Goal: Information Seeking & Learning: Learn about a topic

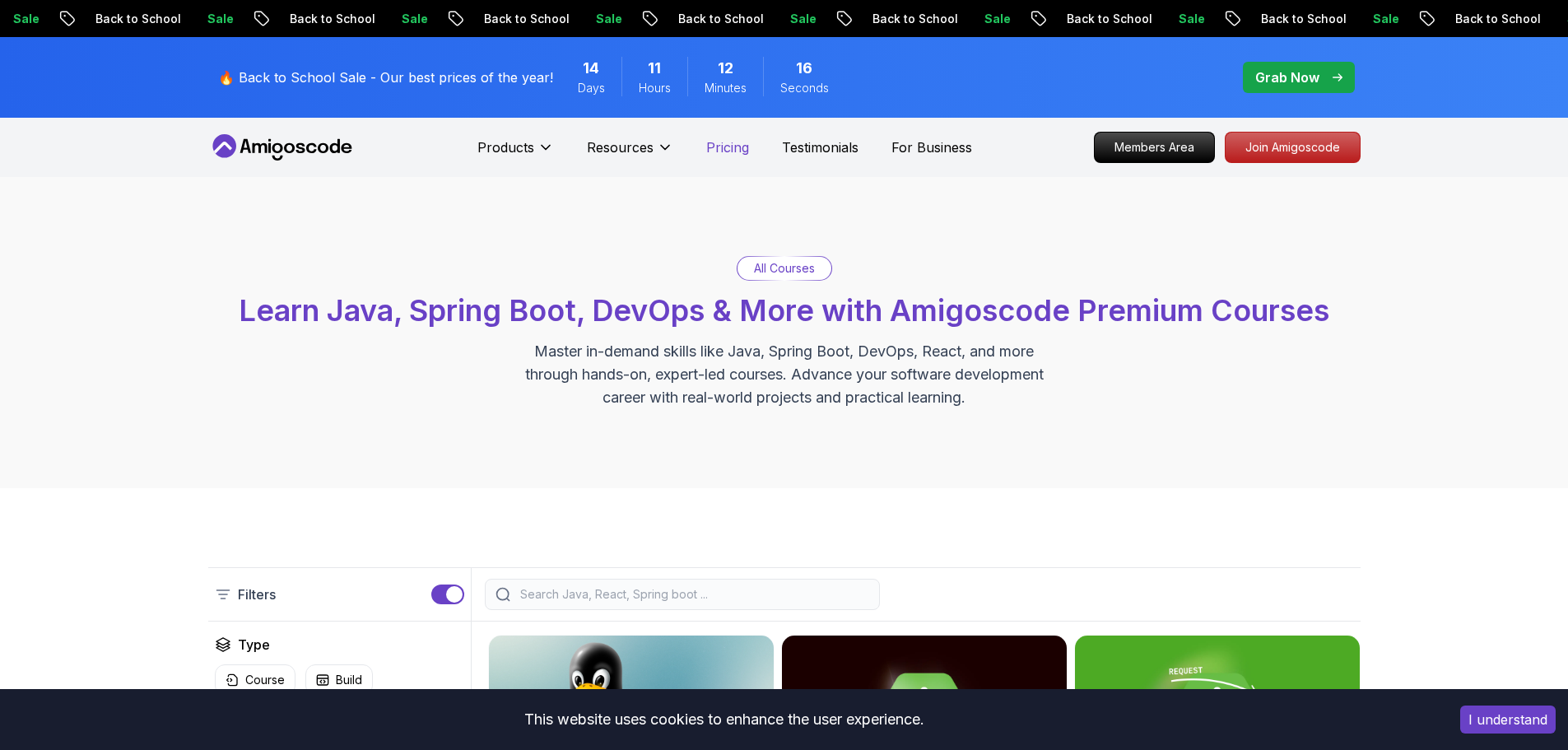
click at [727, 143] on p "Pricing" at bounding box center [727, 147] width 42 height 19
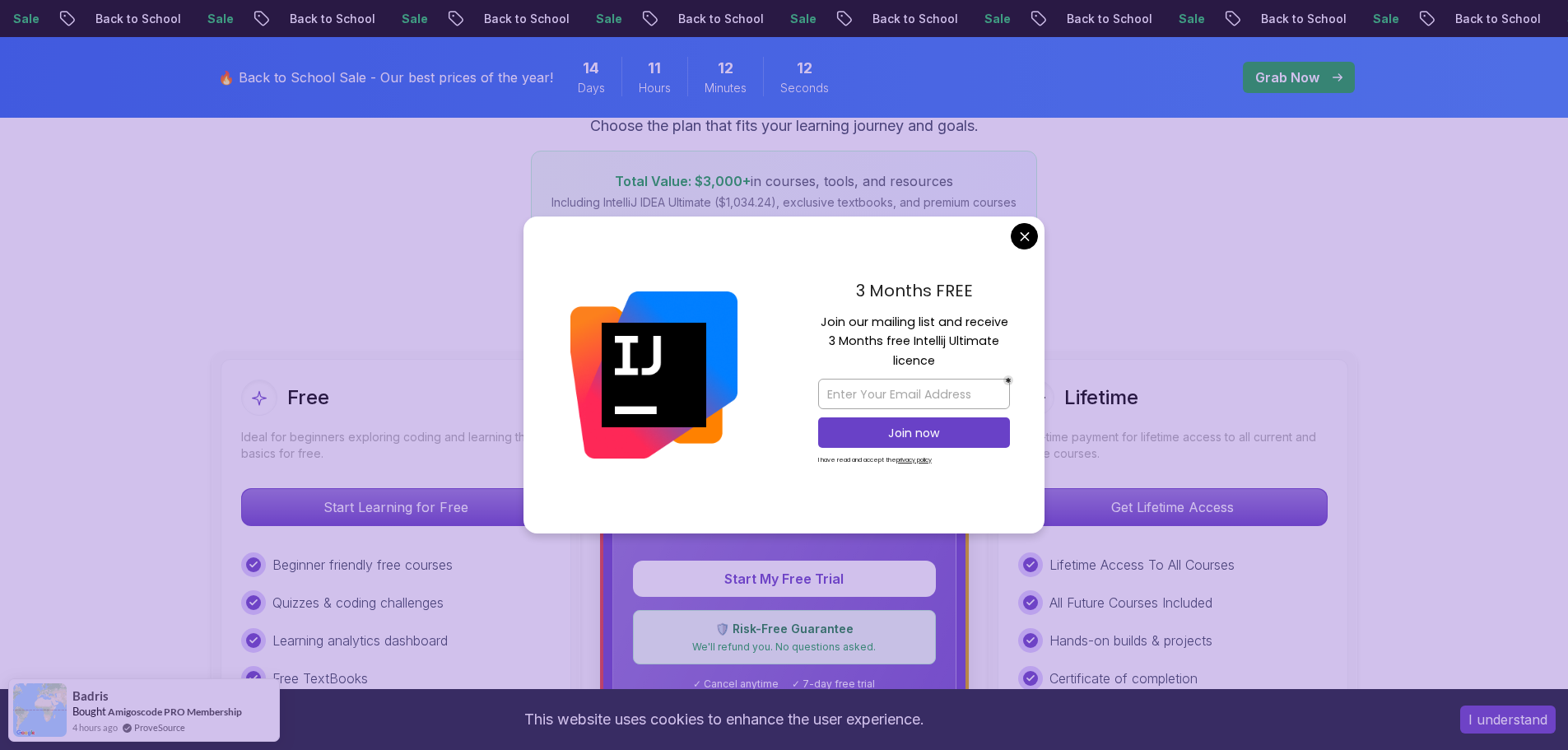
scroll to position [247, 0]
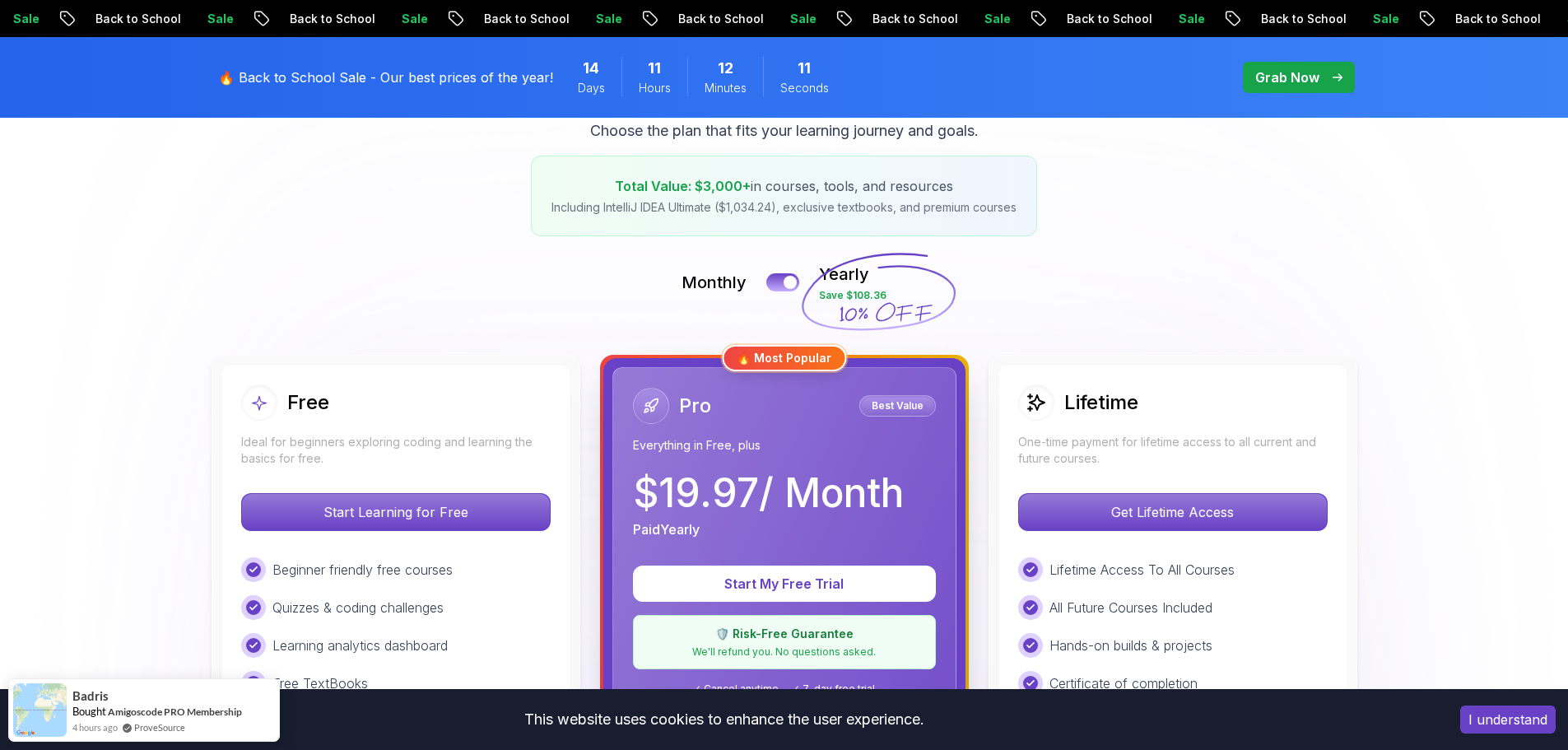
click at [775, 284] on button at bounding box center [783, 281] width 34 height 19
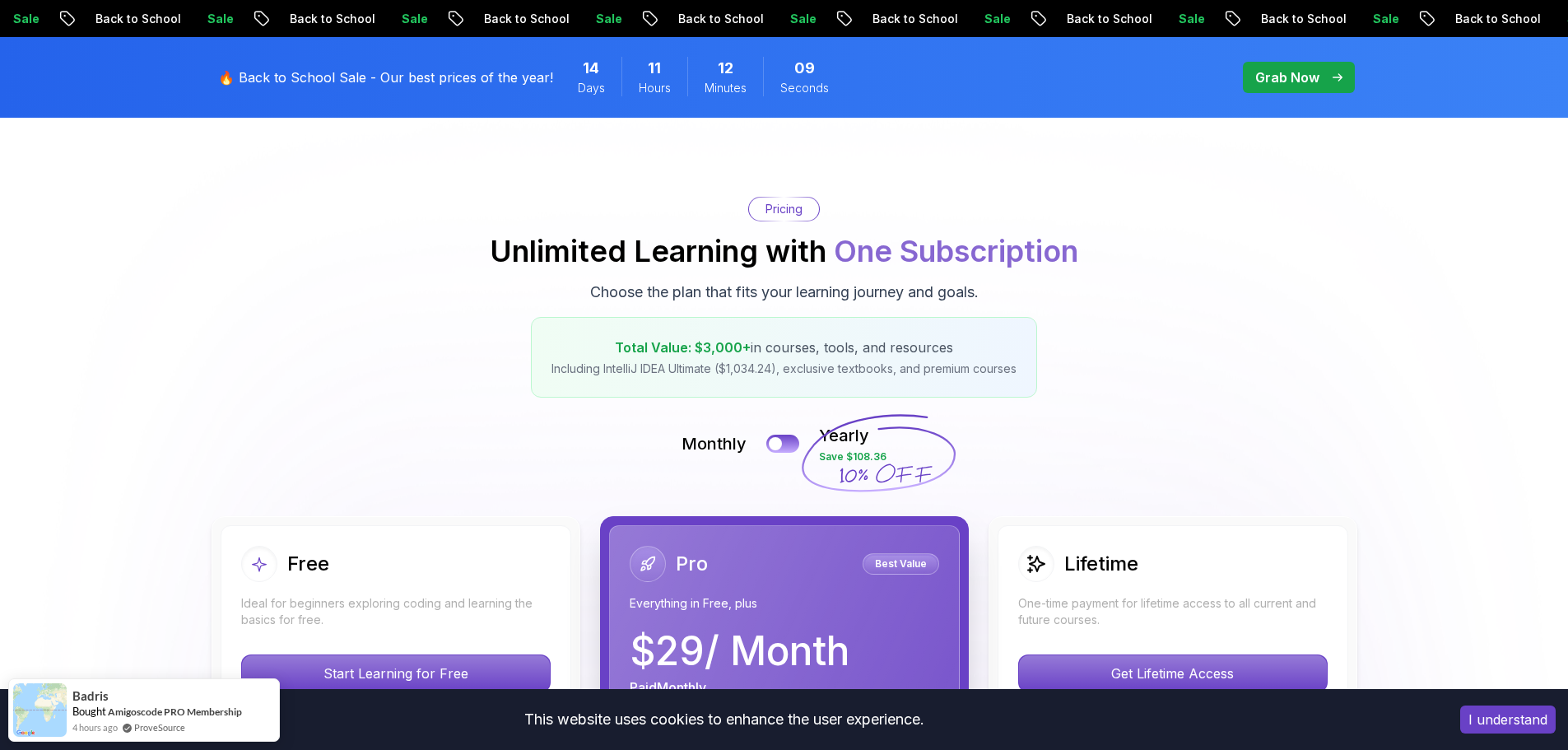
scroll to position [0, 0]
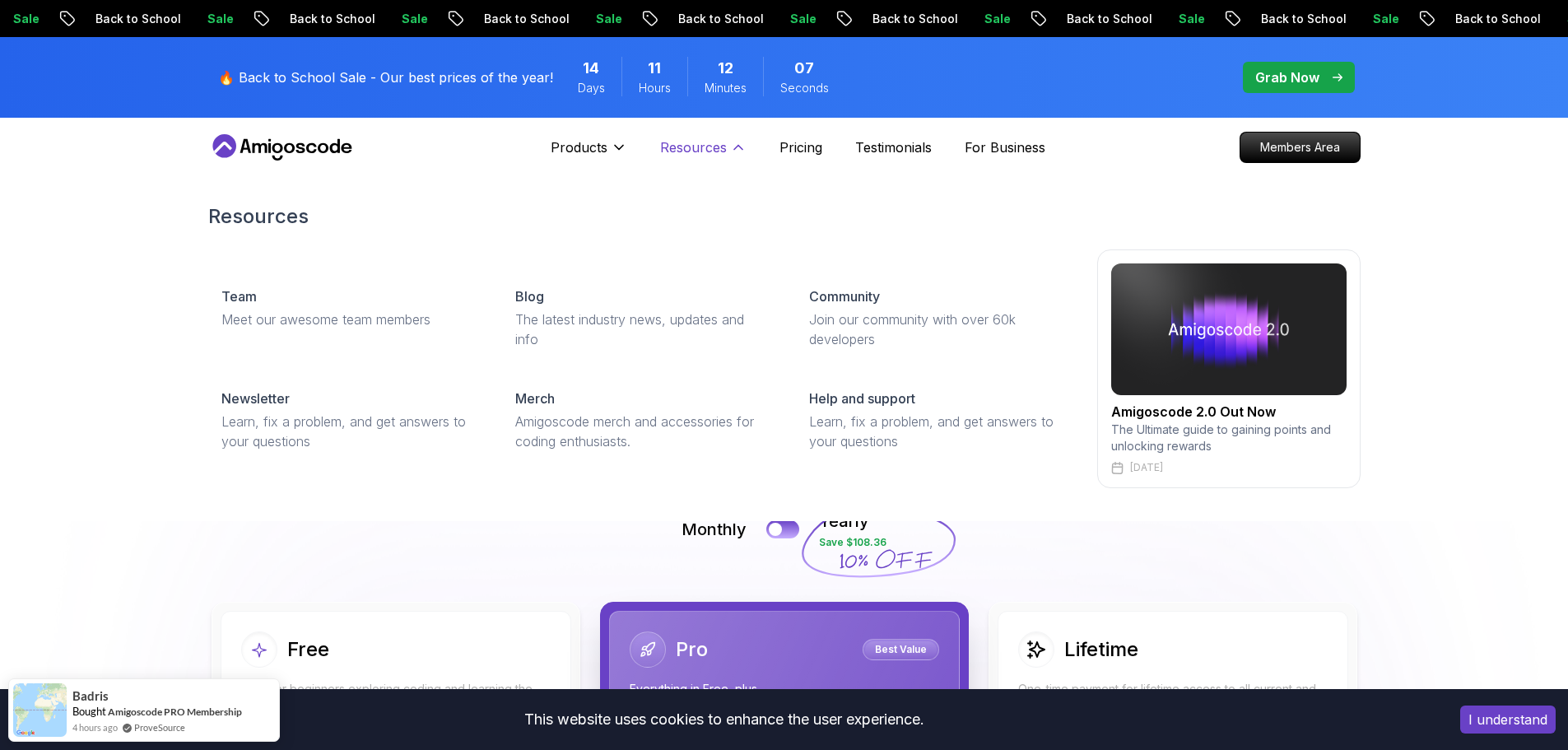
click at [712, 151] on p "Resources" at bounding box center [693, 147] width 66 height 19
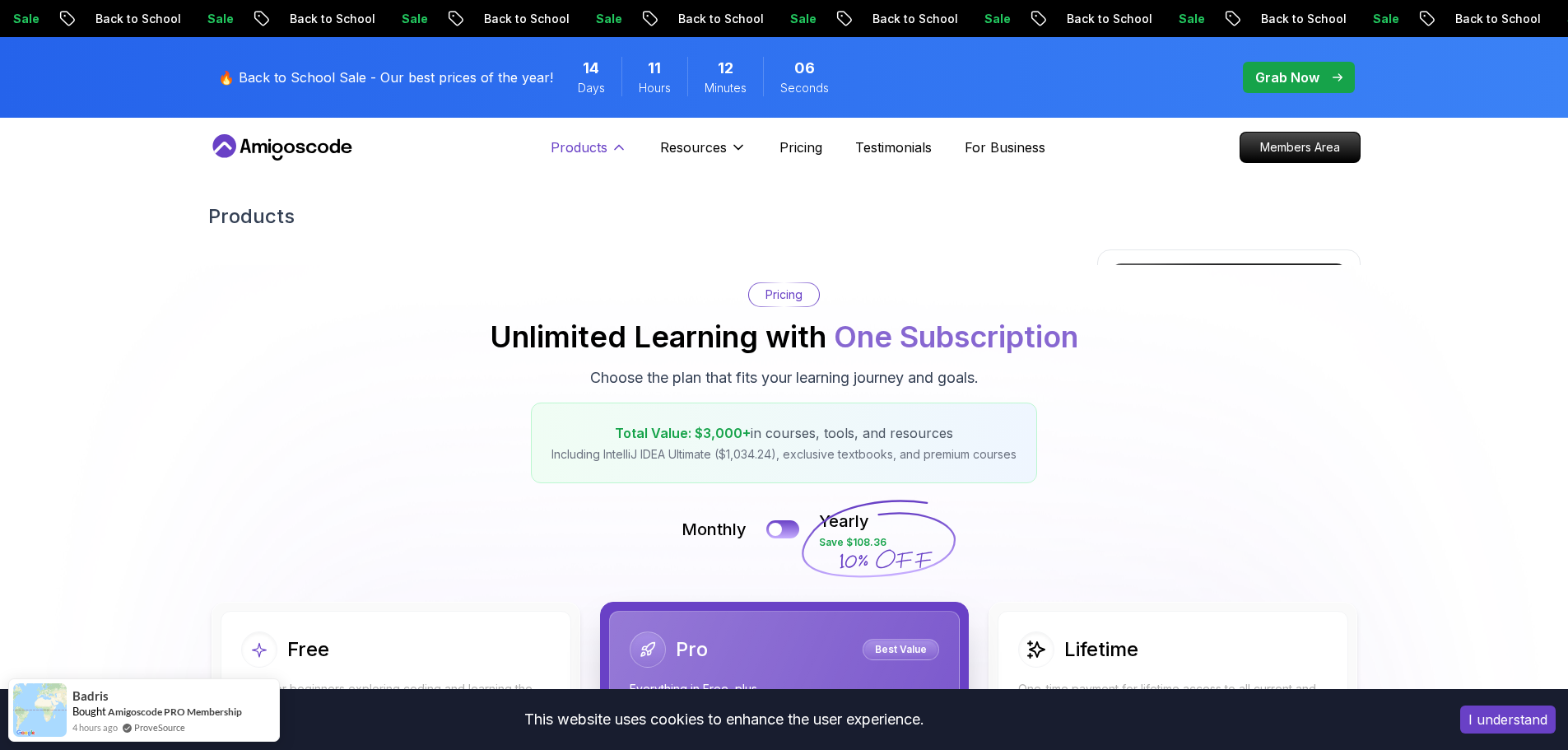
click at [622, 155] on icon at bounding box center [619, 148] width 17 height 17
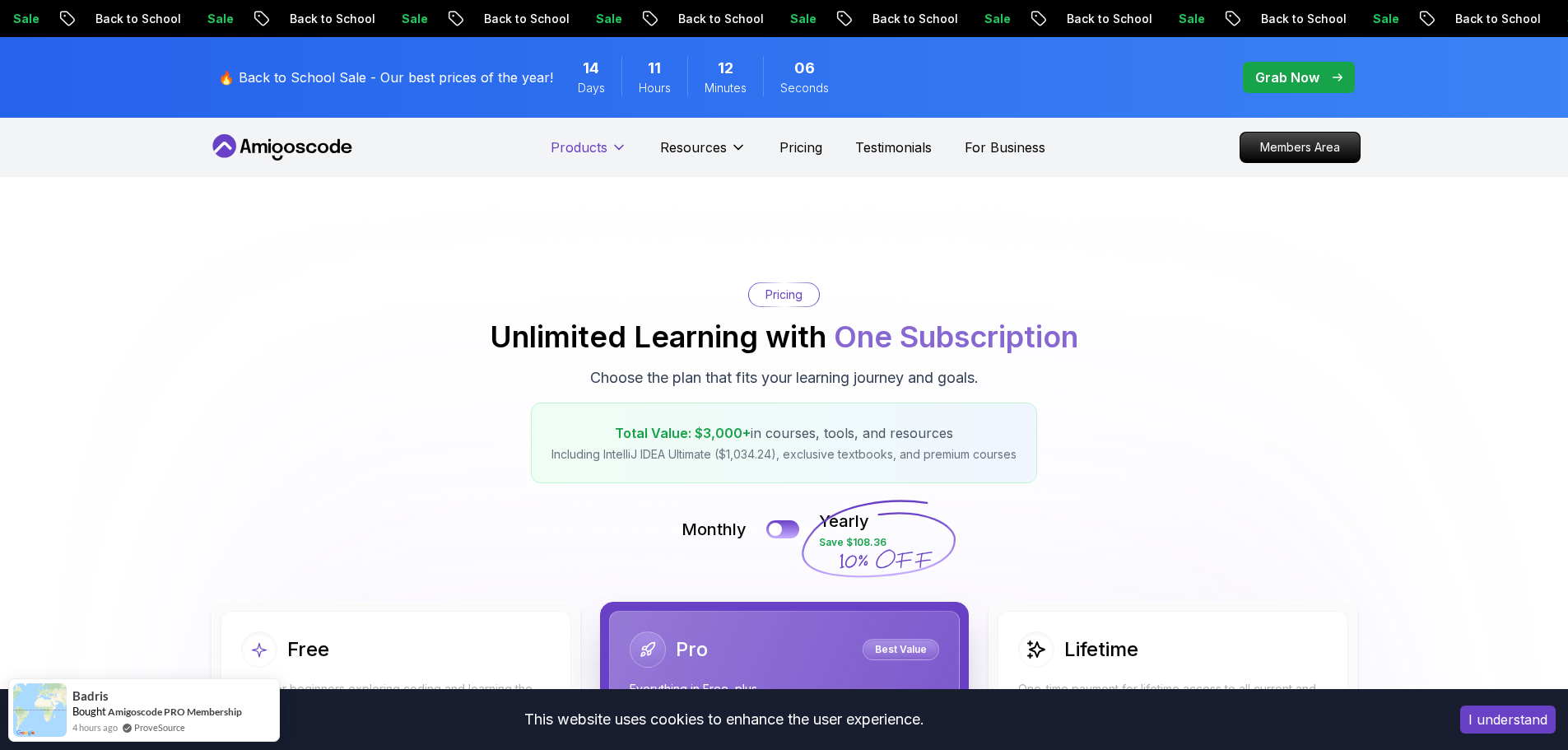
click at [622, 155] on icon at bounding box center [619, 148] width 17 height 17
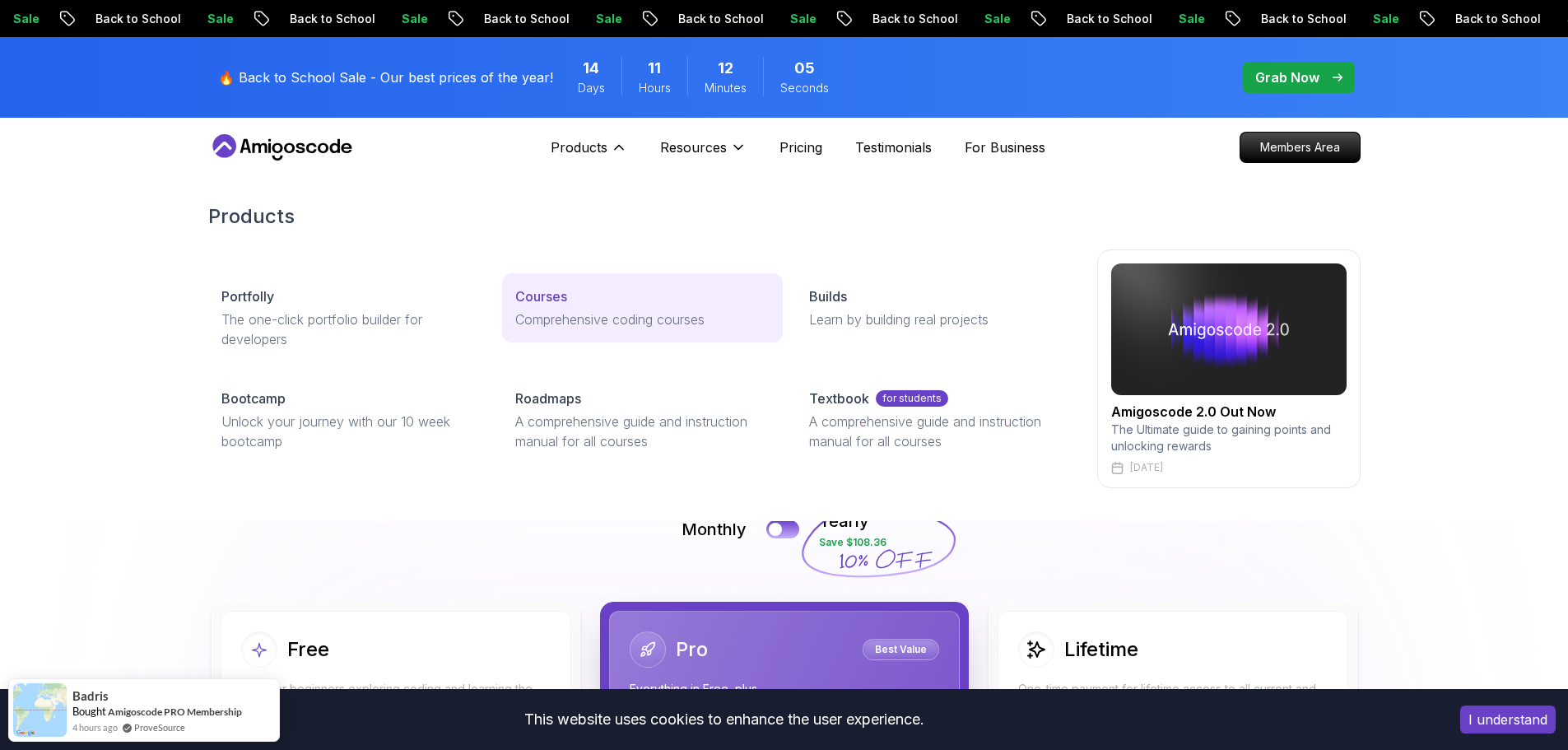
click at [572, 294] on div "Courses" at bounding box center [642, 295] width 255 height 19
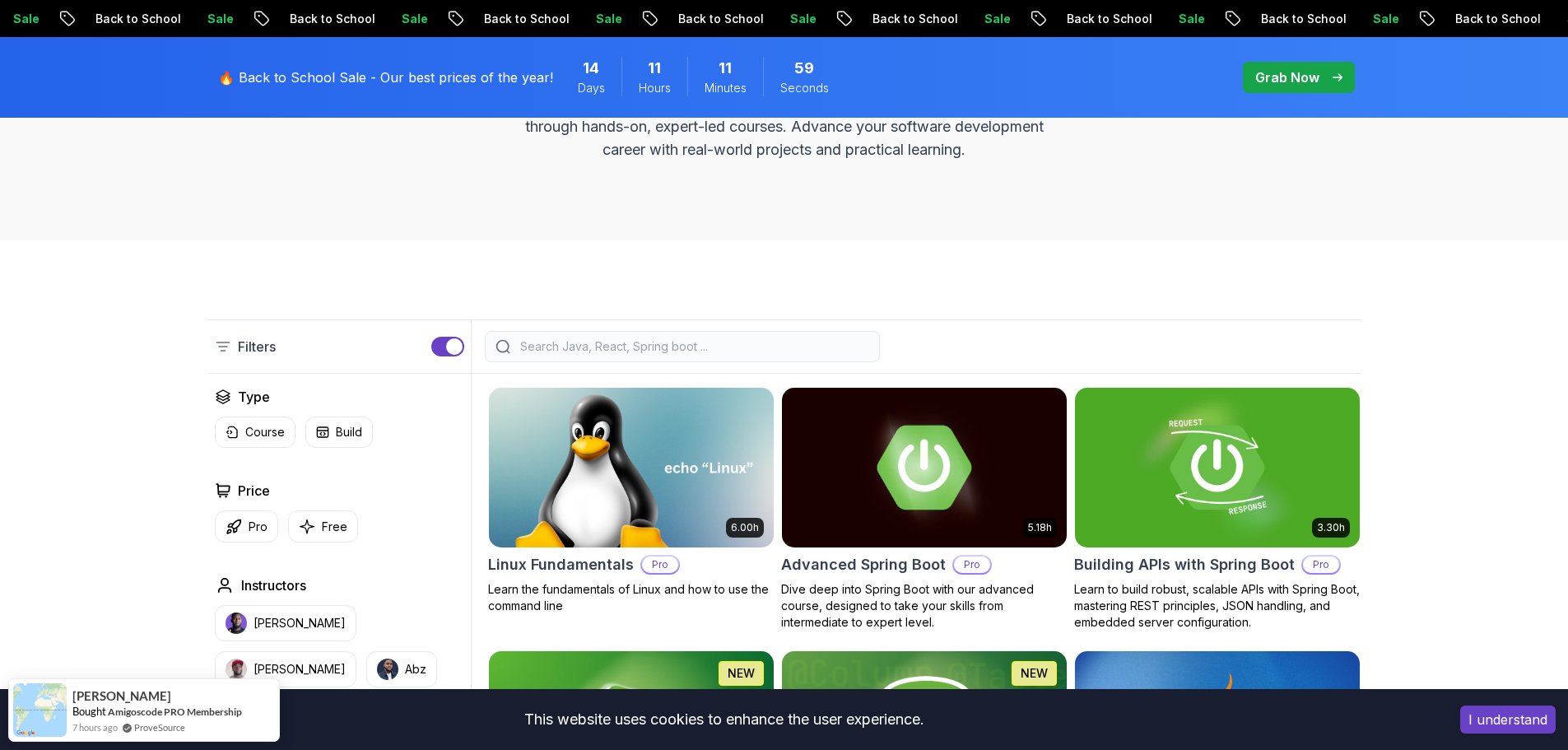
scroll to position [247, 0]
click at [535, 351] on input "search" at bounding box center [693, 348] width 353 height 17
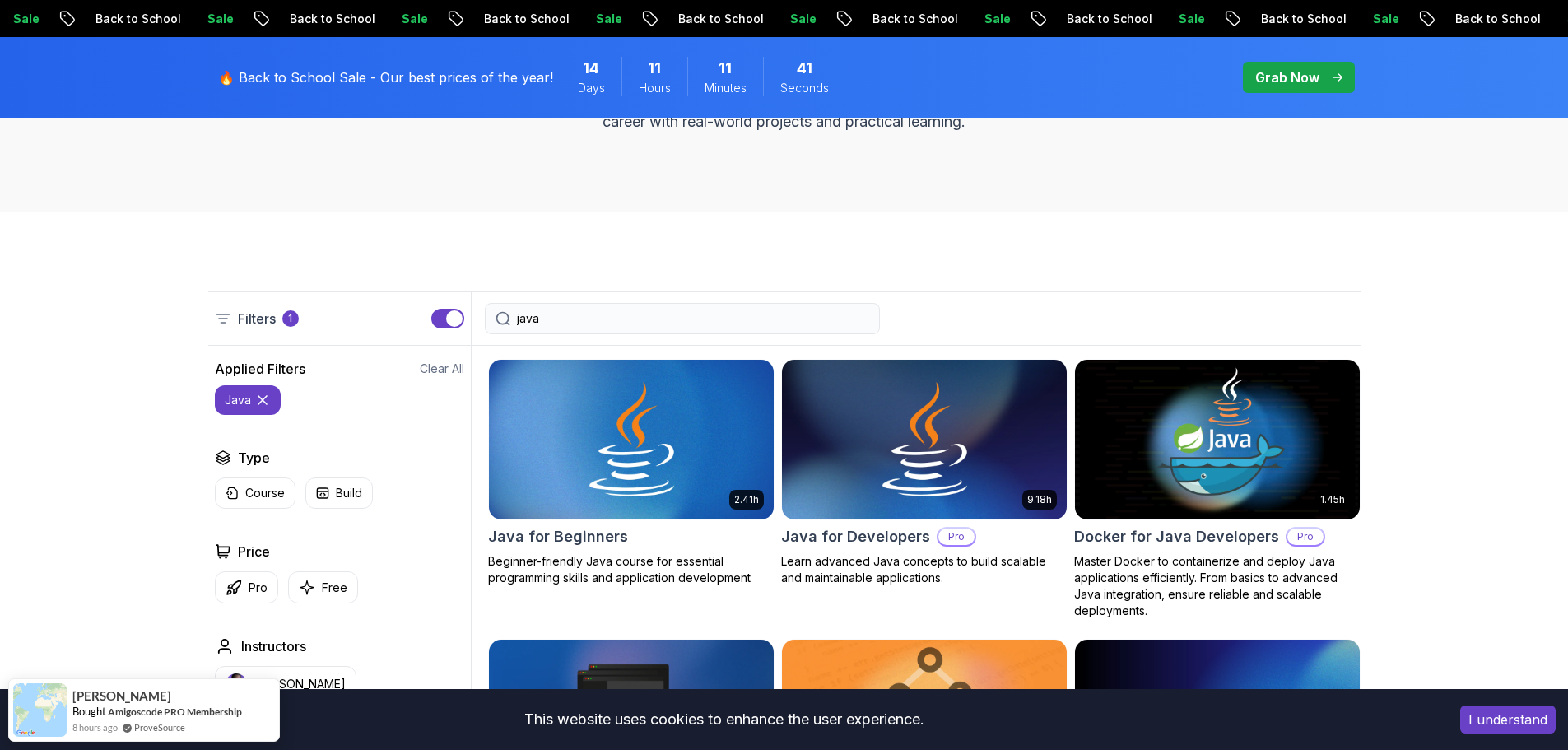
scroll to position [247, 0]
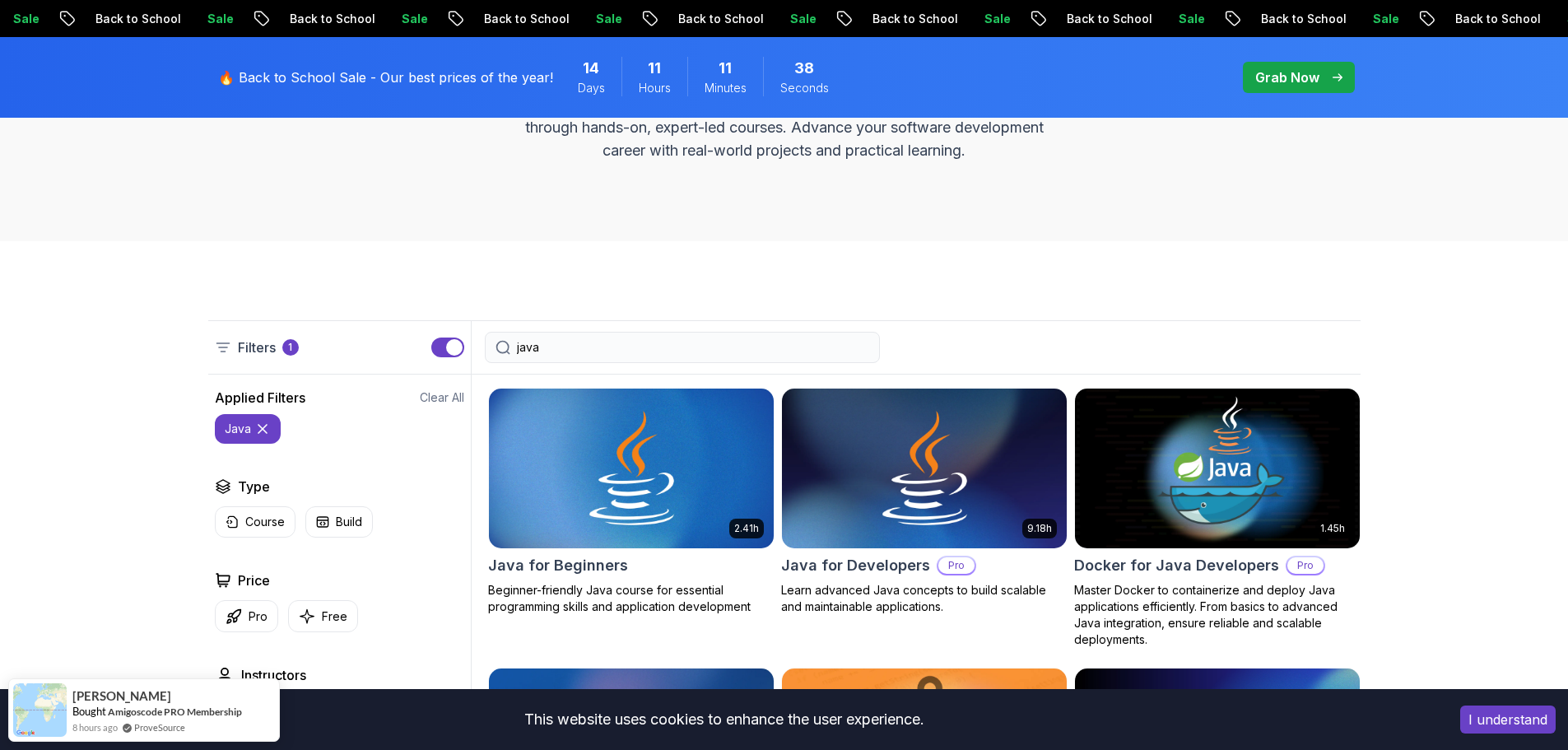
type input "java"
click at [257, 427] on icon at bounding box center [263, 429] width 17 height 17
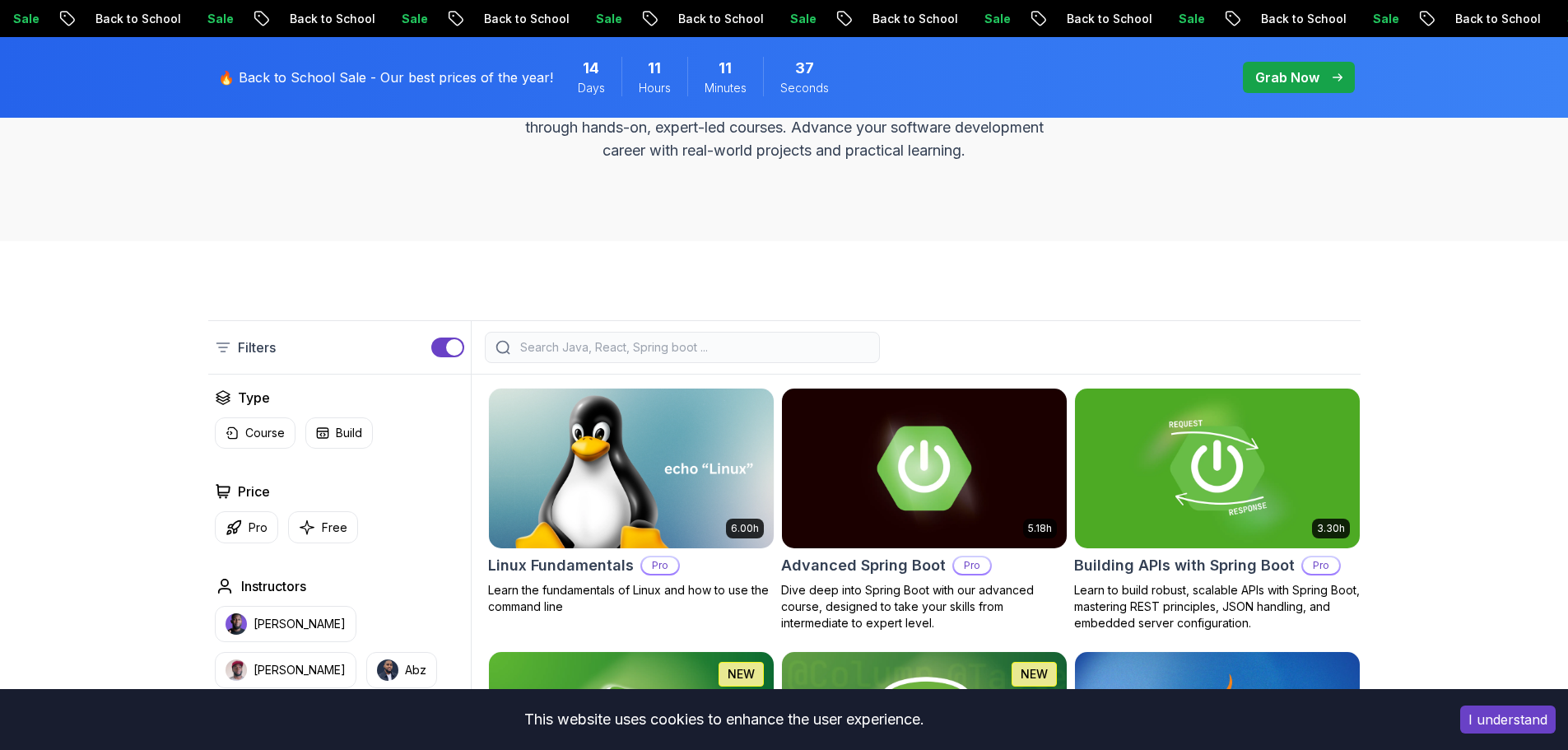
click at [440, 348] on button "button" at bounding box center [448, 347] width 33 height 19
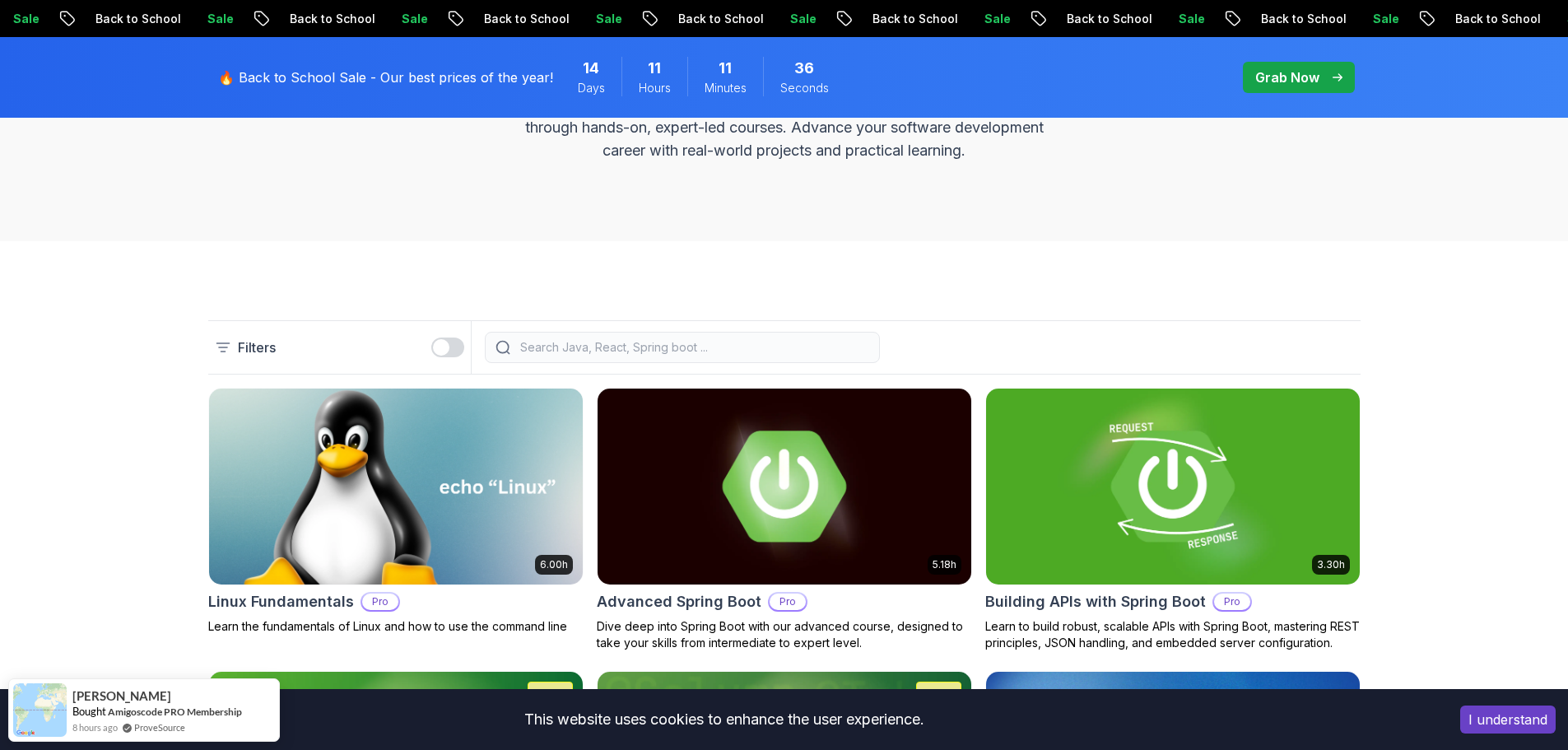
click at [446, 347] on div "button" at bounding box center [441, 348] width 17 height 17
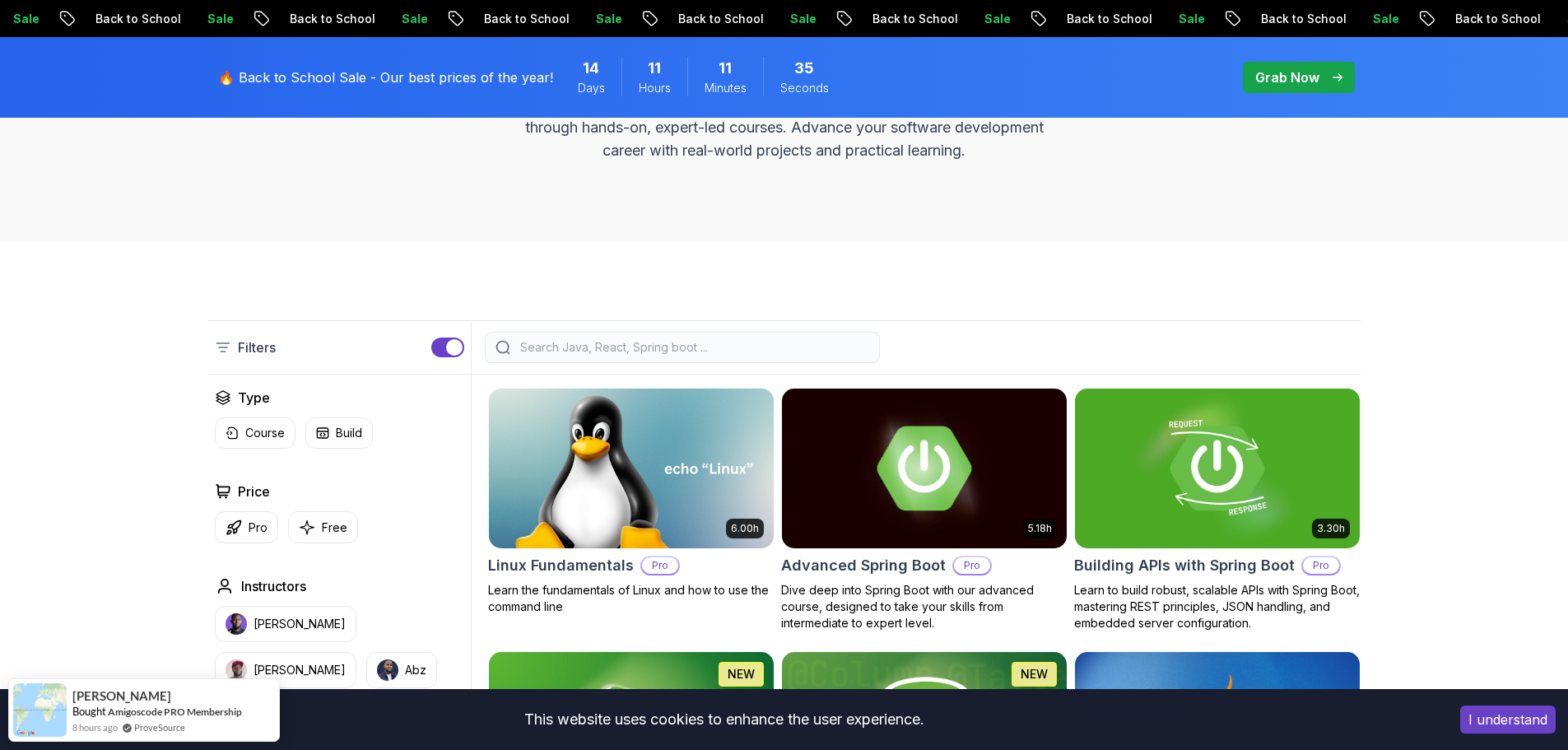
click at [262, 345] on p "Filters" at bounding box center [257, 347] width 38 height 19
click at [220, 349] on icon at bounding box center [223, 348] width 17 height 17
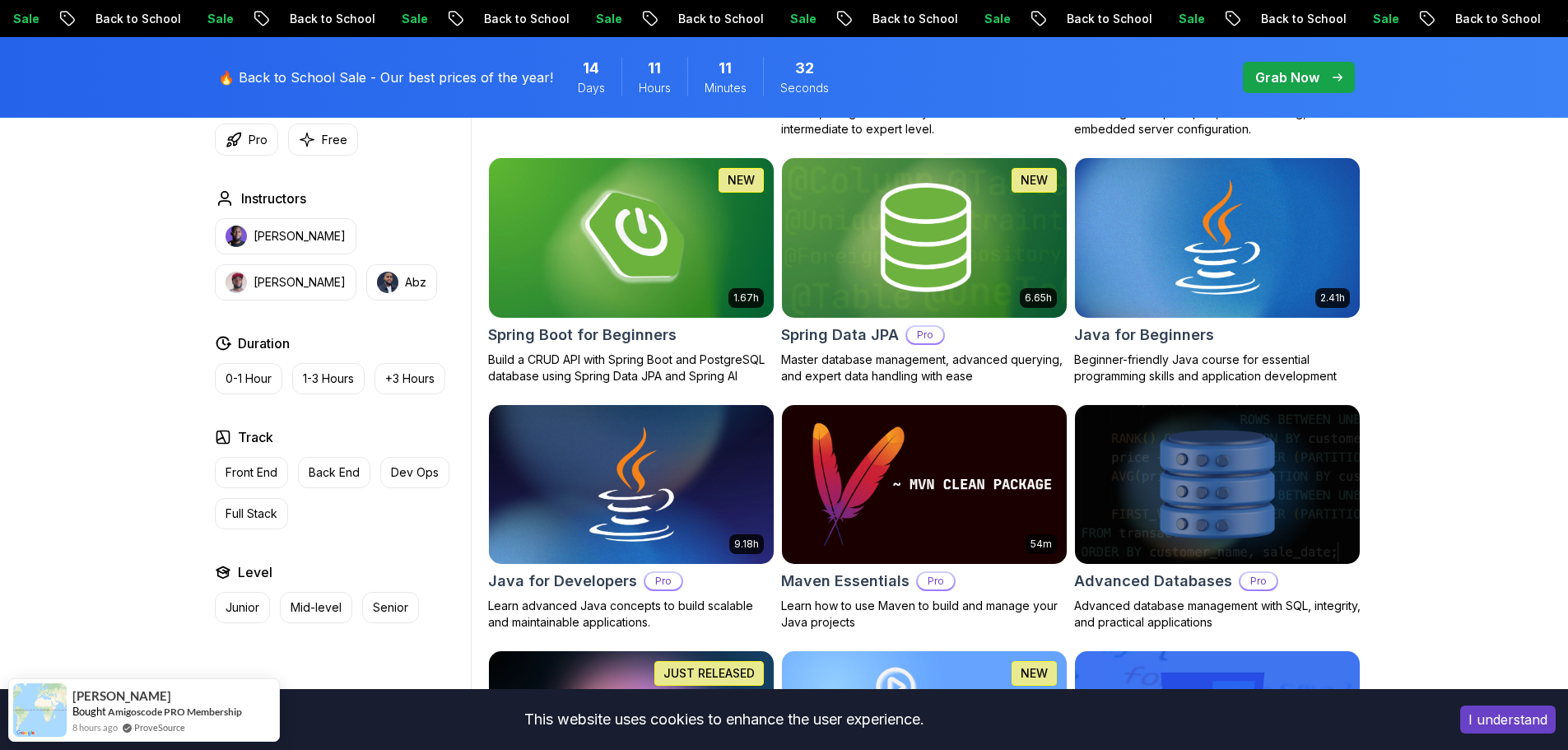
scroll to position [823, 0]
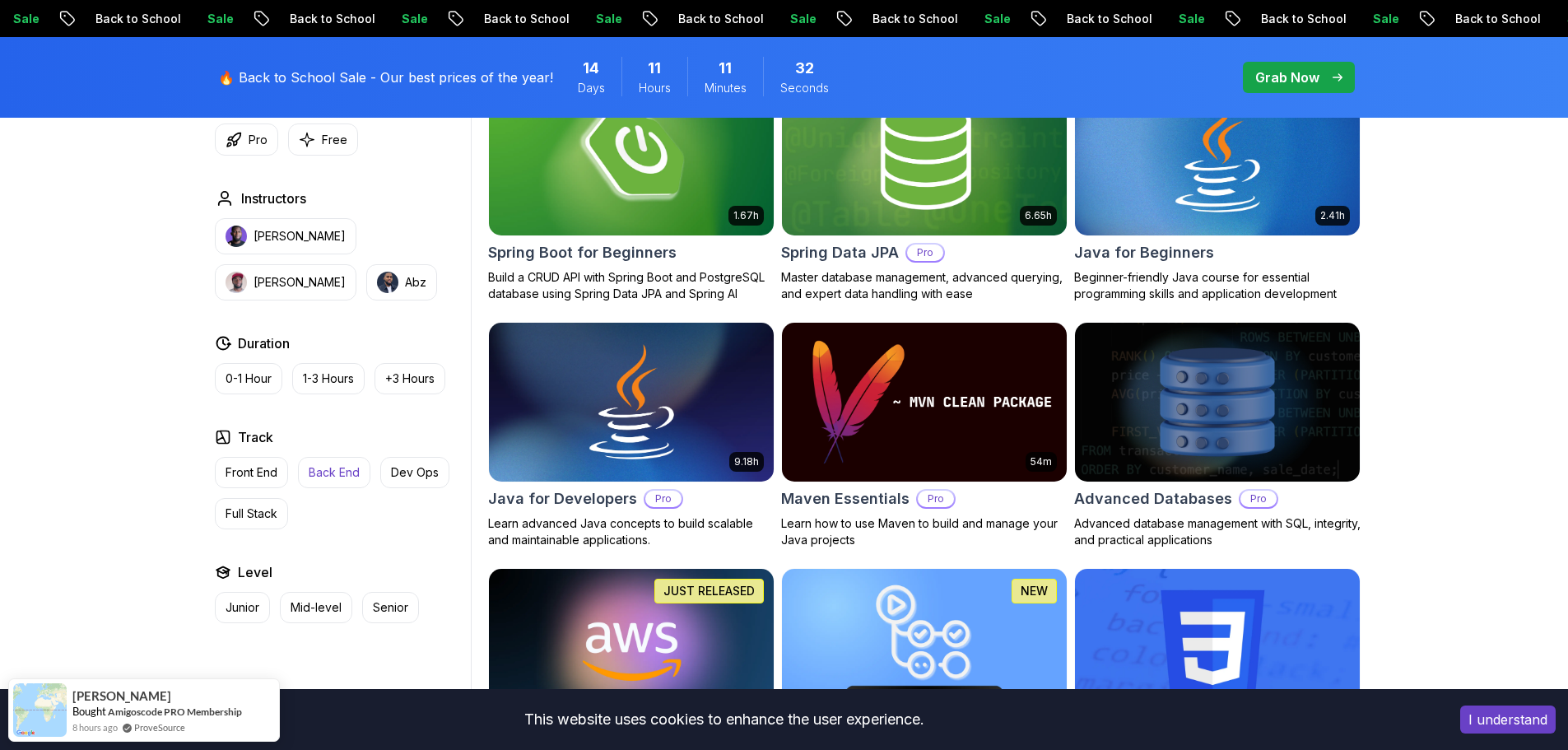
click at [340, 477] on p "Back End" at bounding box center [334, 472] width 51 height 17
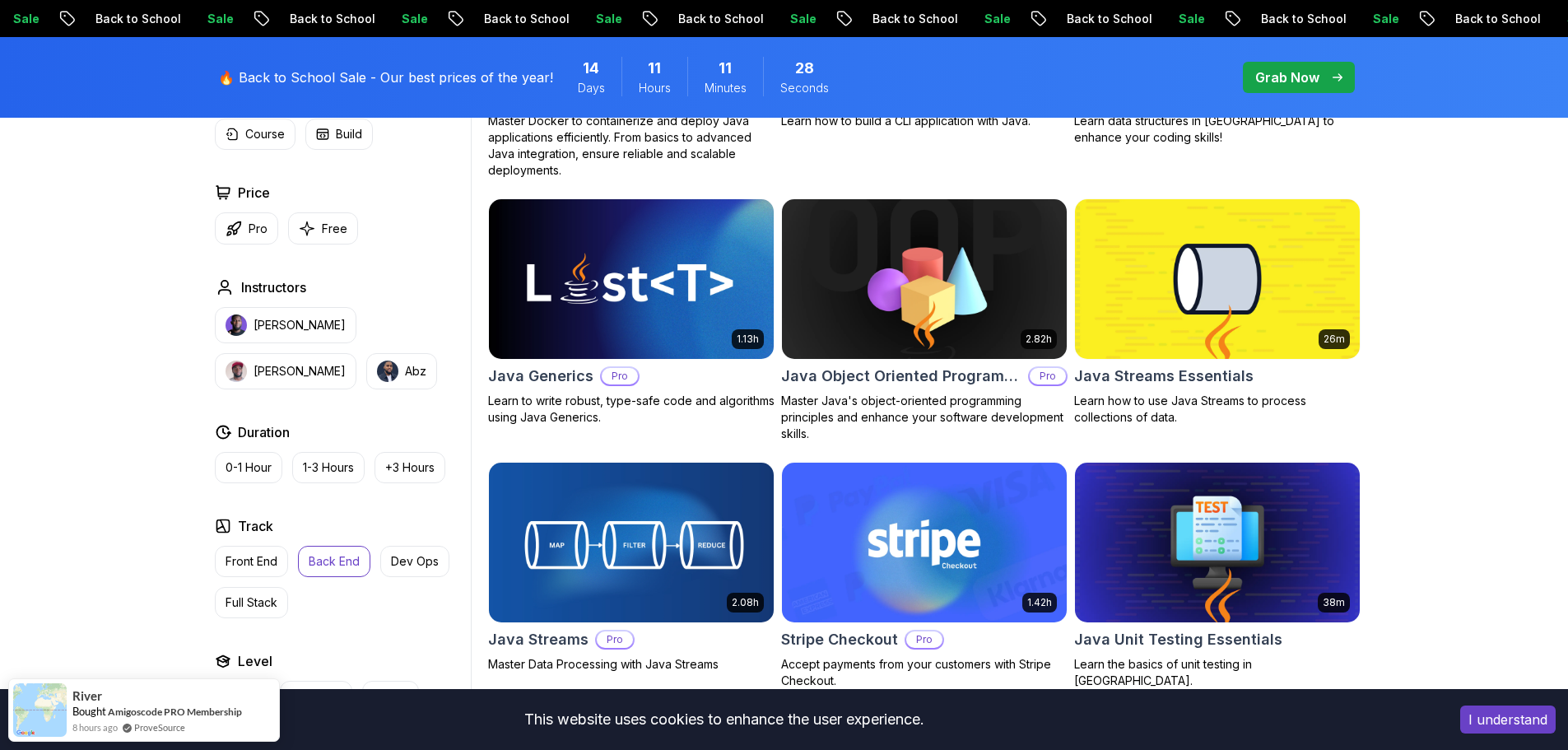
scroll to position [1070, 0]
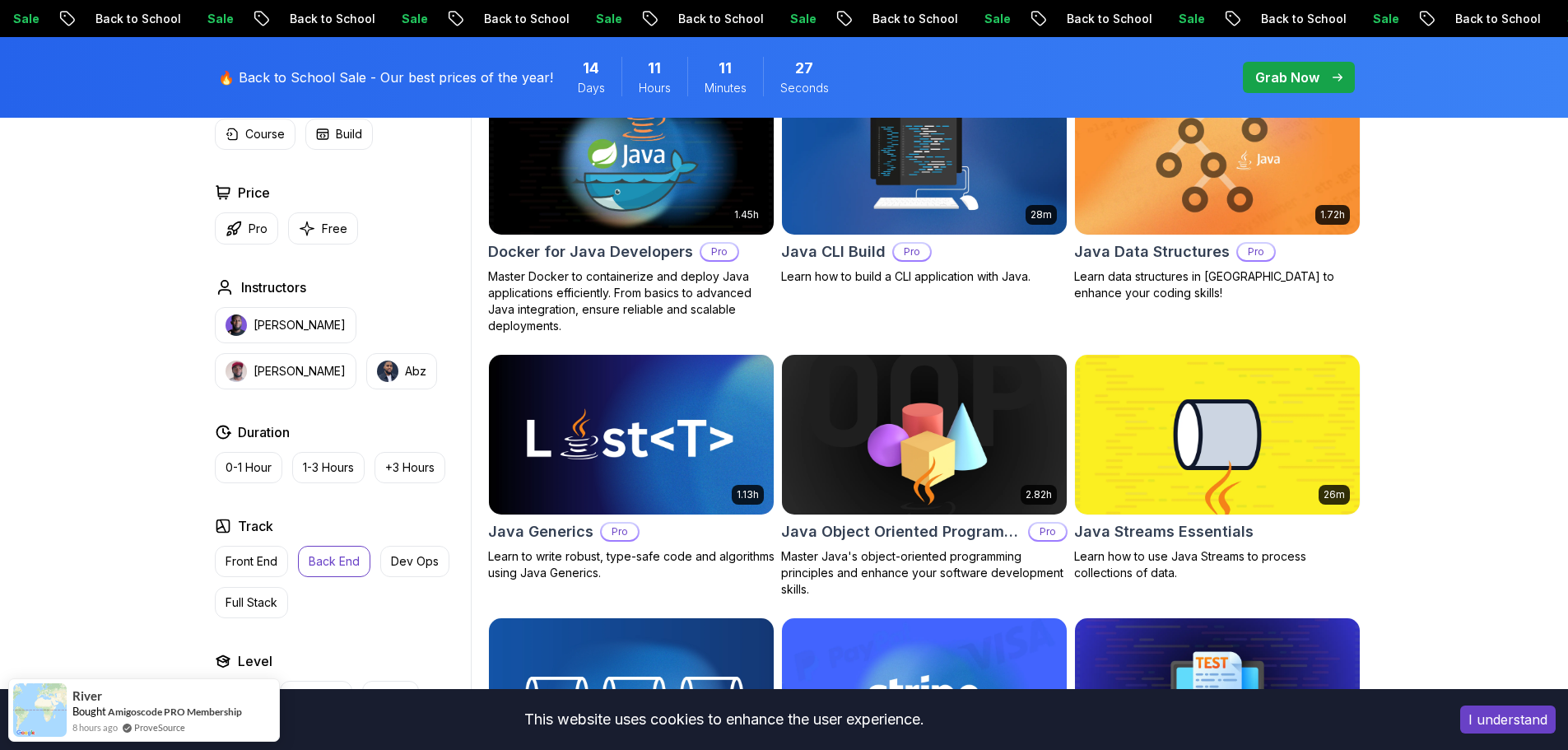
click at [1332, 156] on img at bounding box center [1217, 155] width 299 height 167
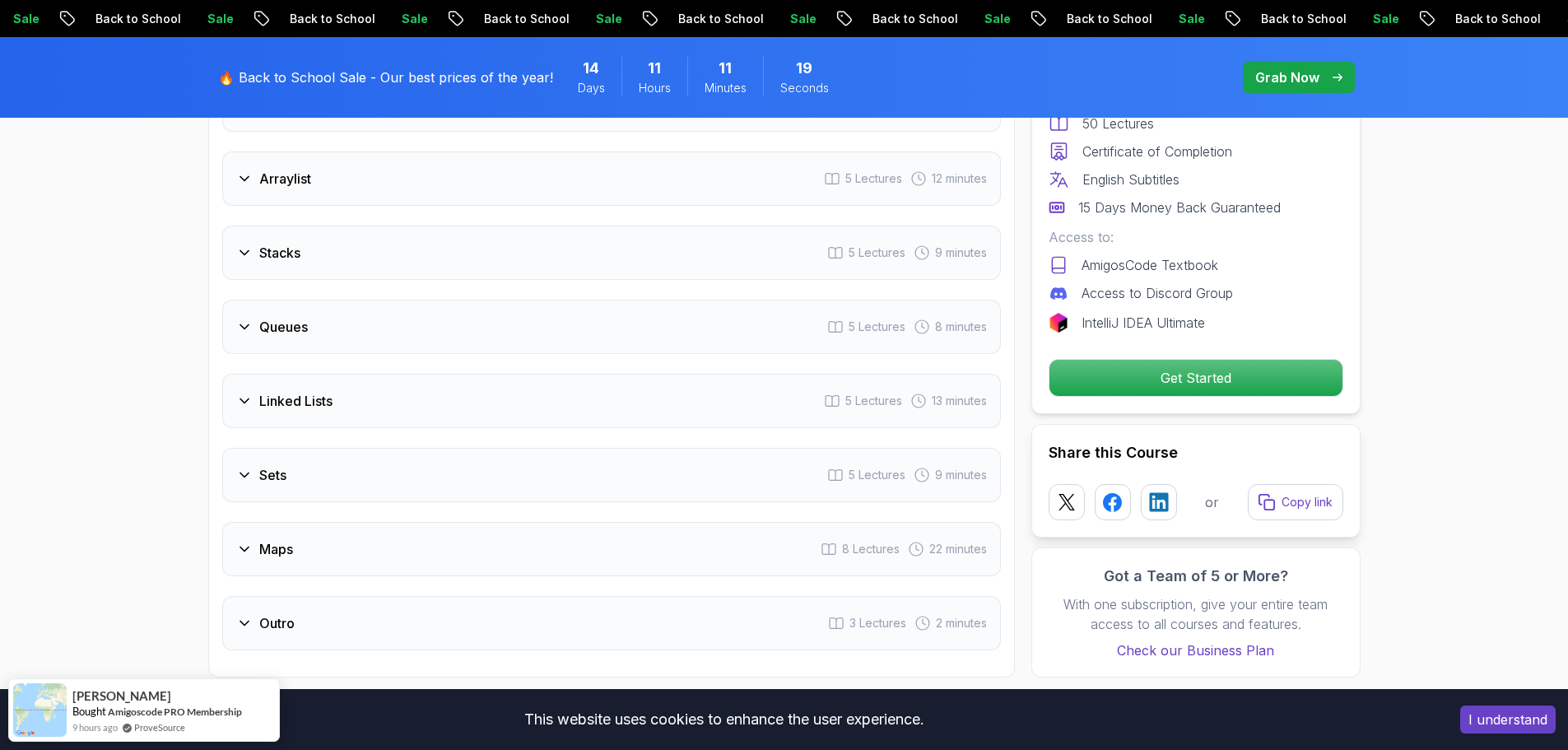
scroll to position [2551, 0]
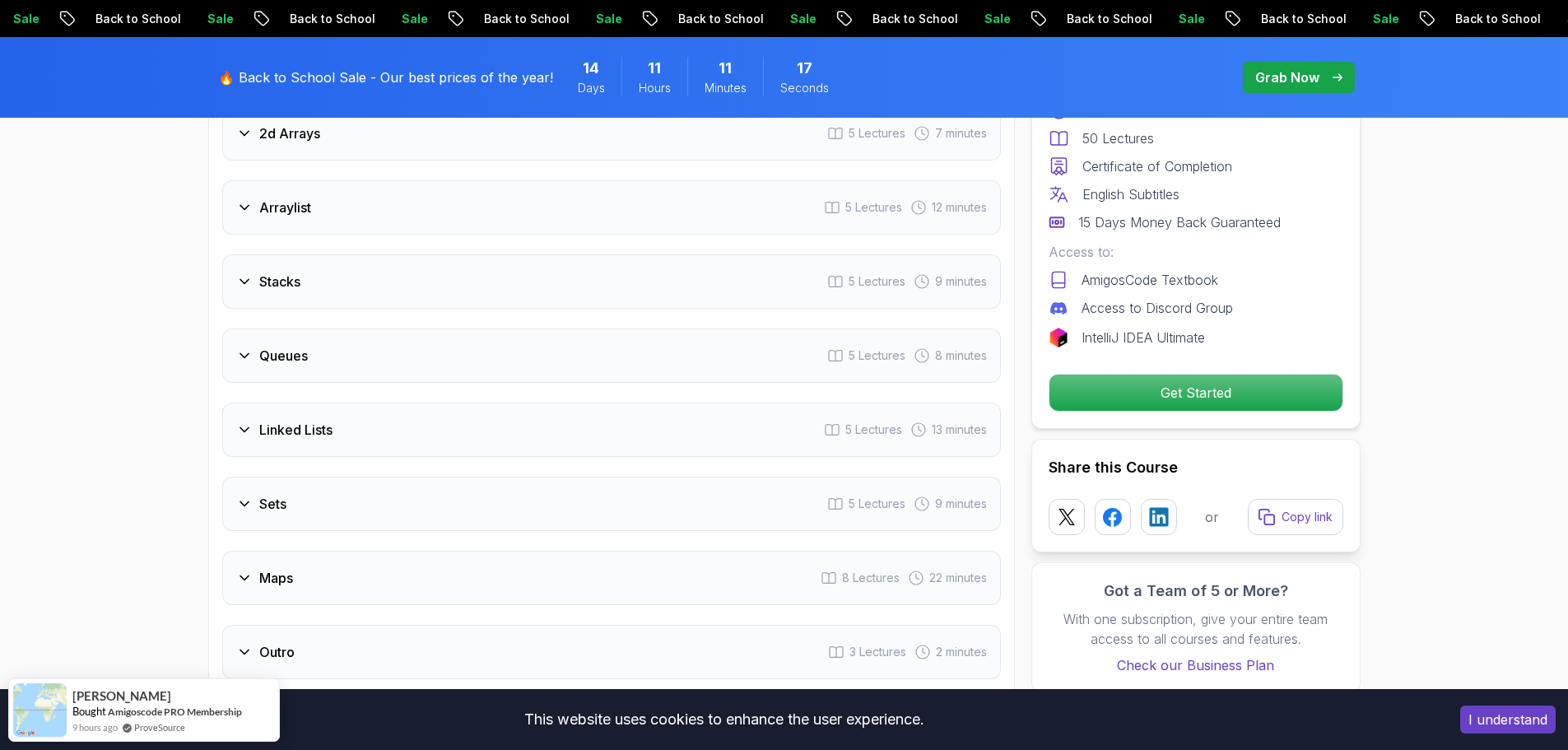
click at [364, 286] on div "Stacks 5 Lectures 9 minutes" at bounding box center [612, 281] width 779 height 54
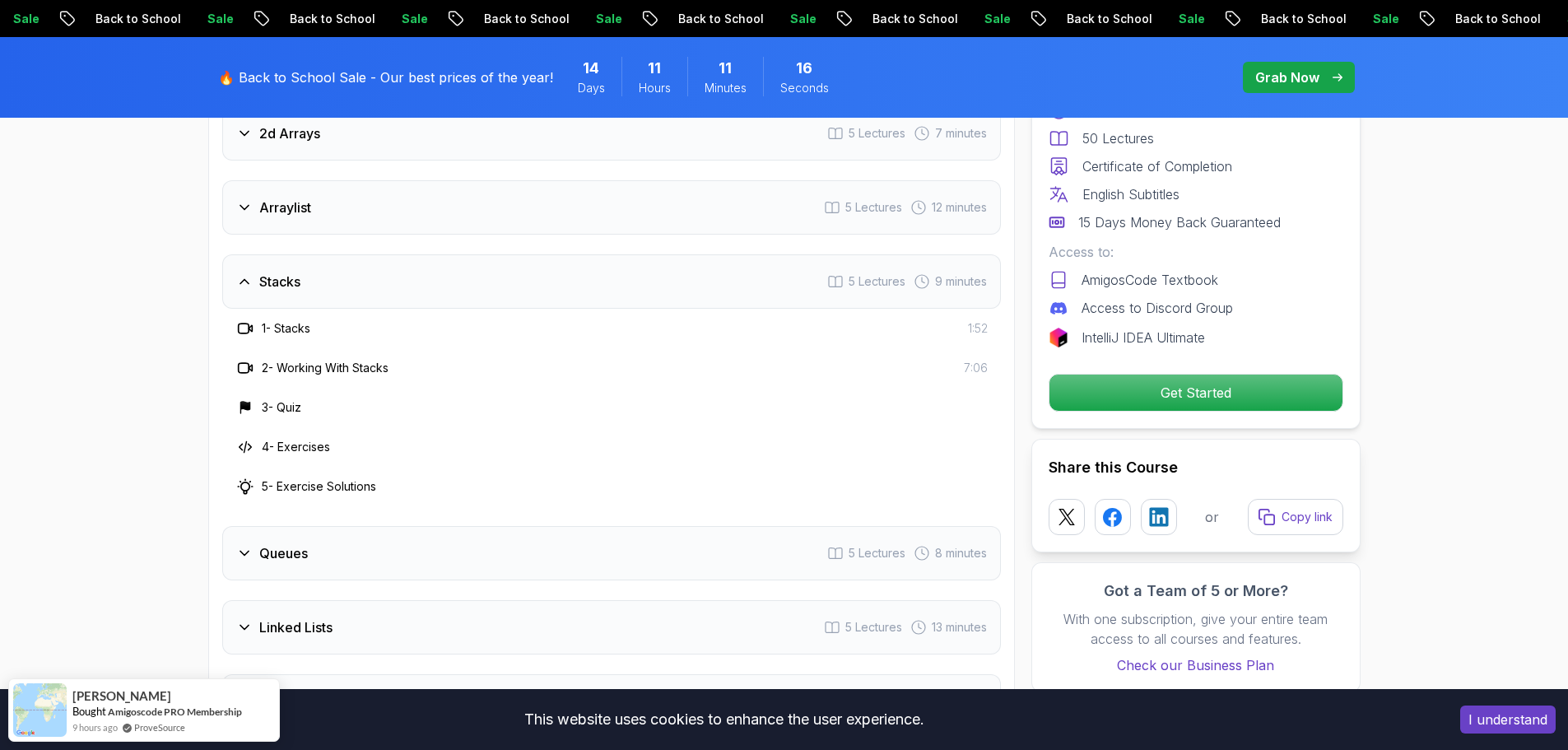
click at [369, 270] on div "Stacks 5 Lectures 9 minutes" at bounding box center [612, 281] width 779 height 54
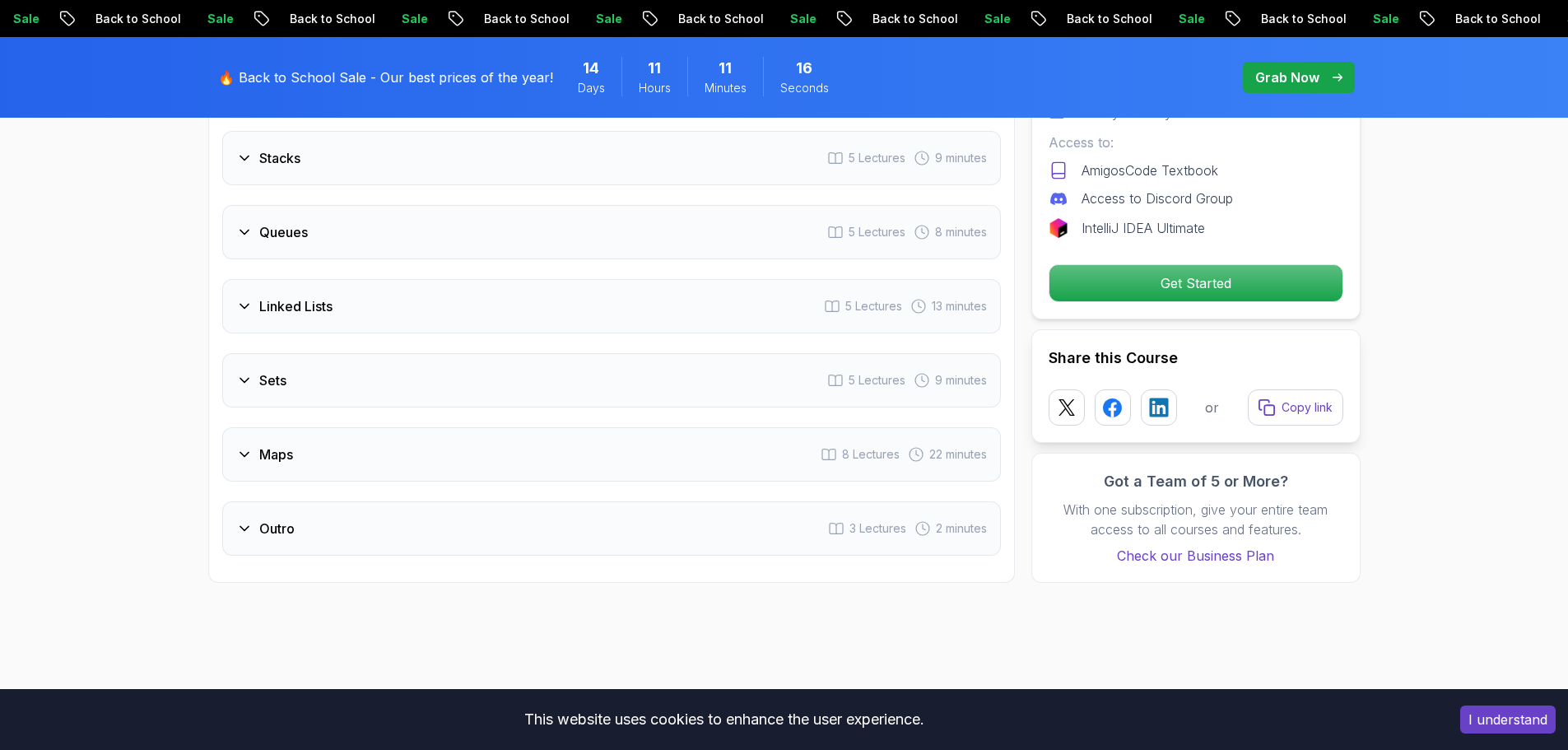
scroll to position [2722, 0]
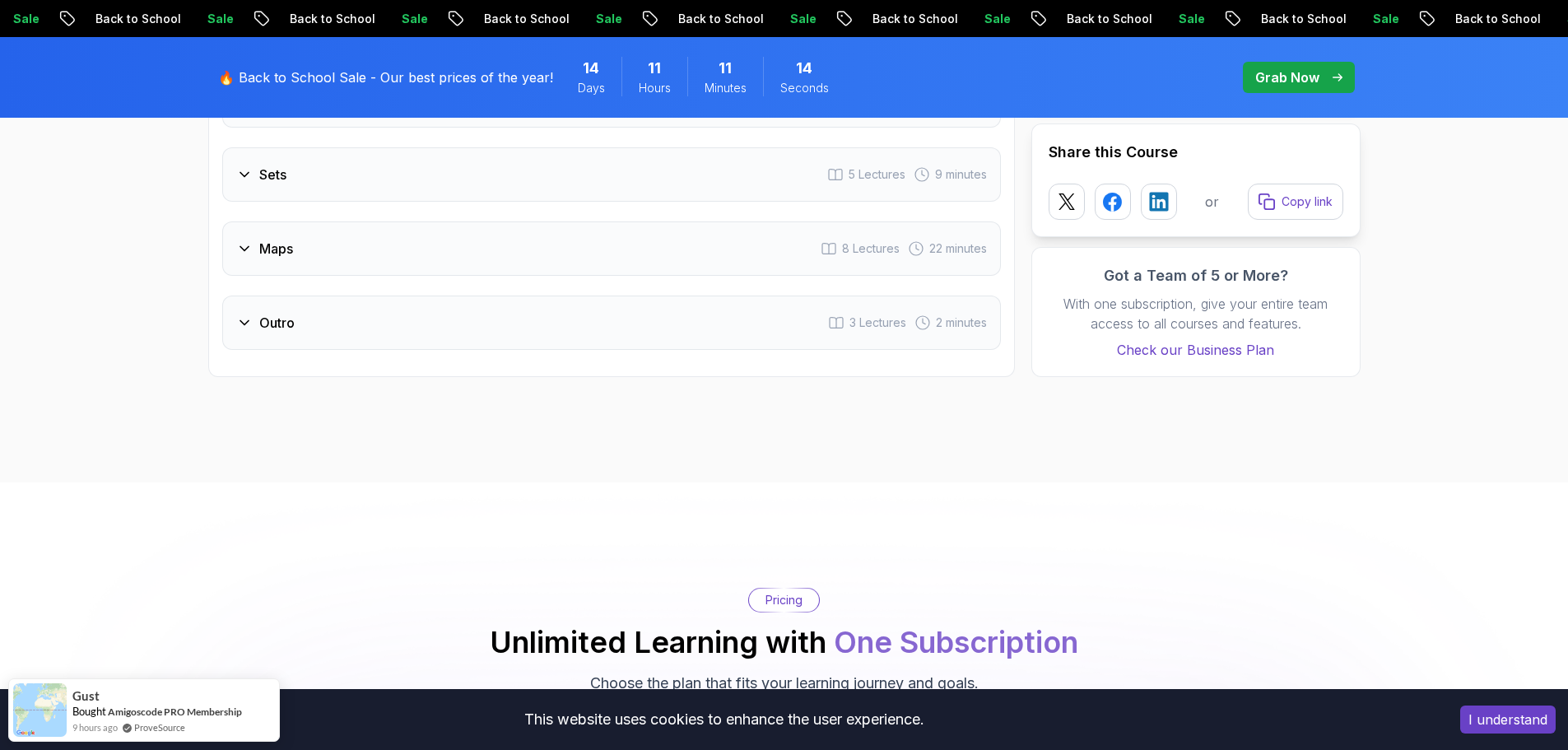
click at [365, 239] on div "Maps 8 Lectures 22 minutes" at bounding box center [612, 248] width 779 height 54
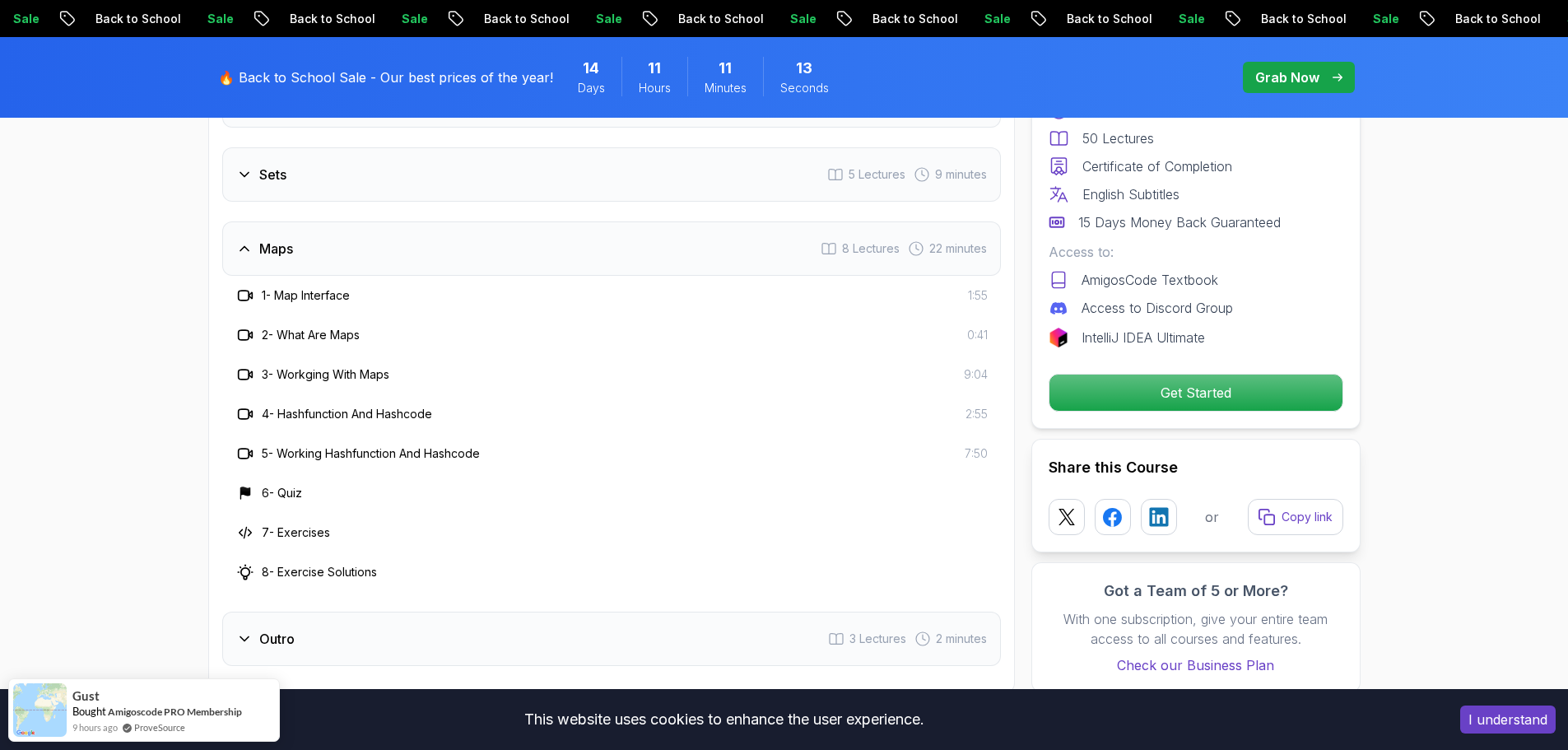
click at [365, 239] on div "Maps 8 Lectures 22 minutes" at bounding box center [612, 248] width 779 height 54
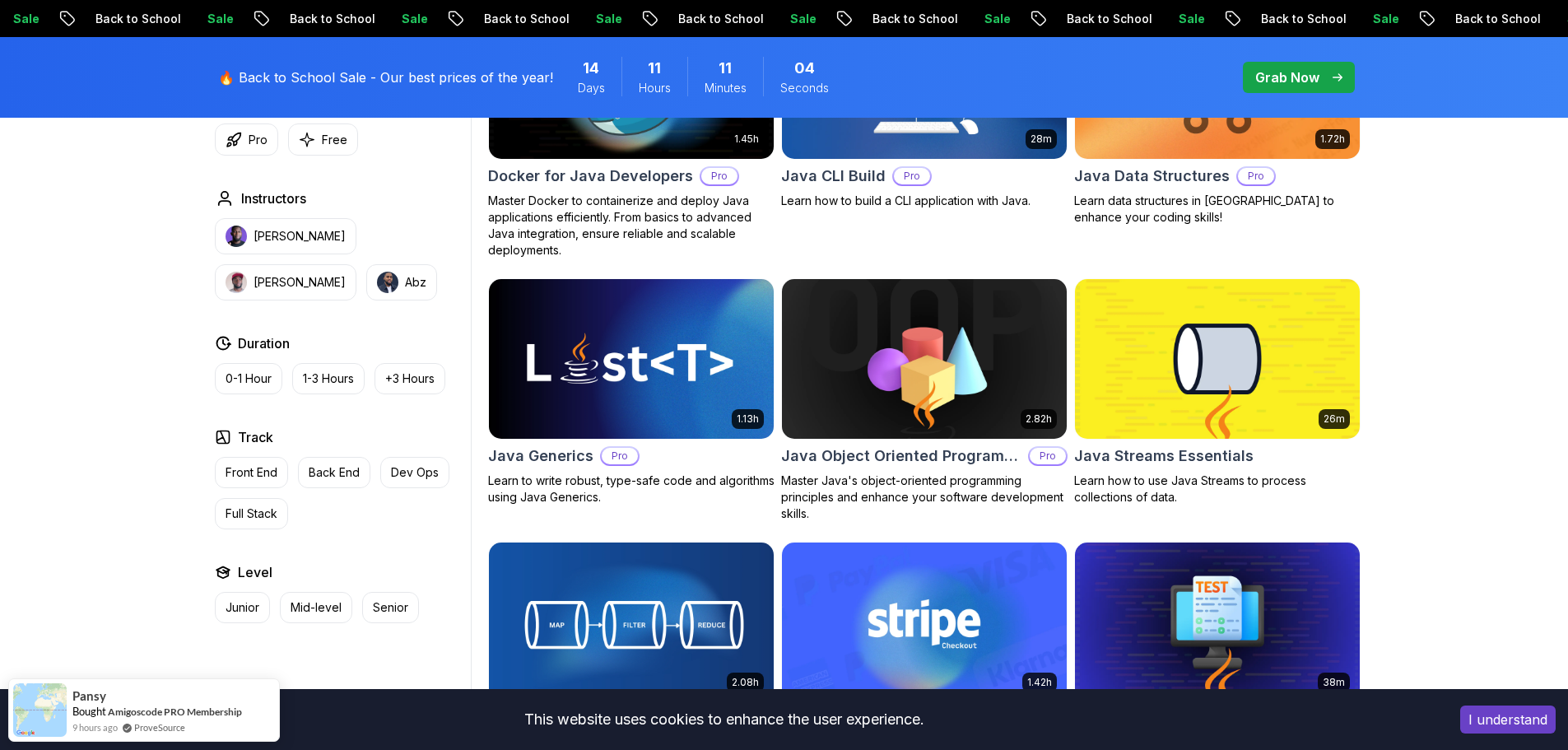
scroll to position [1234, 0]
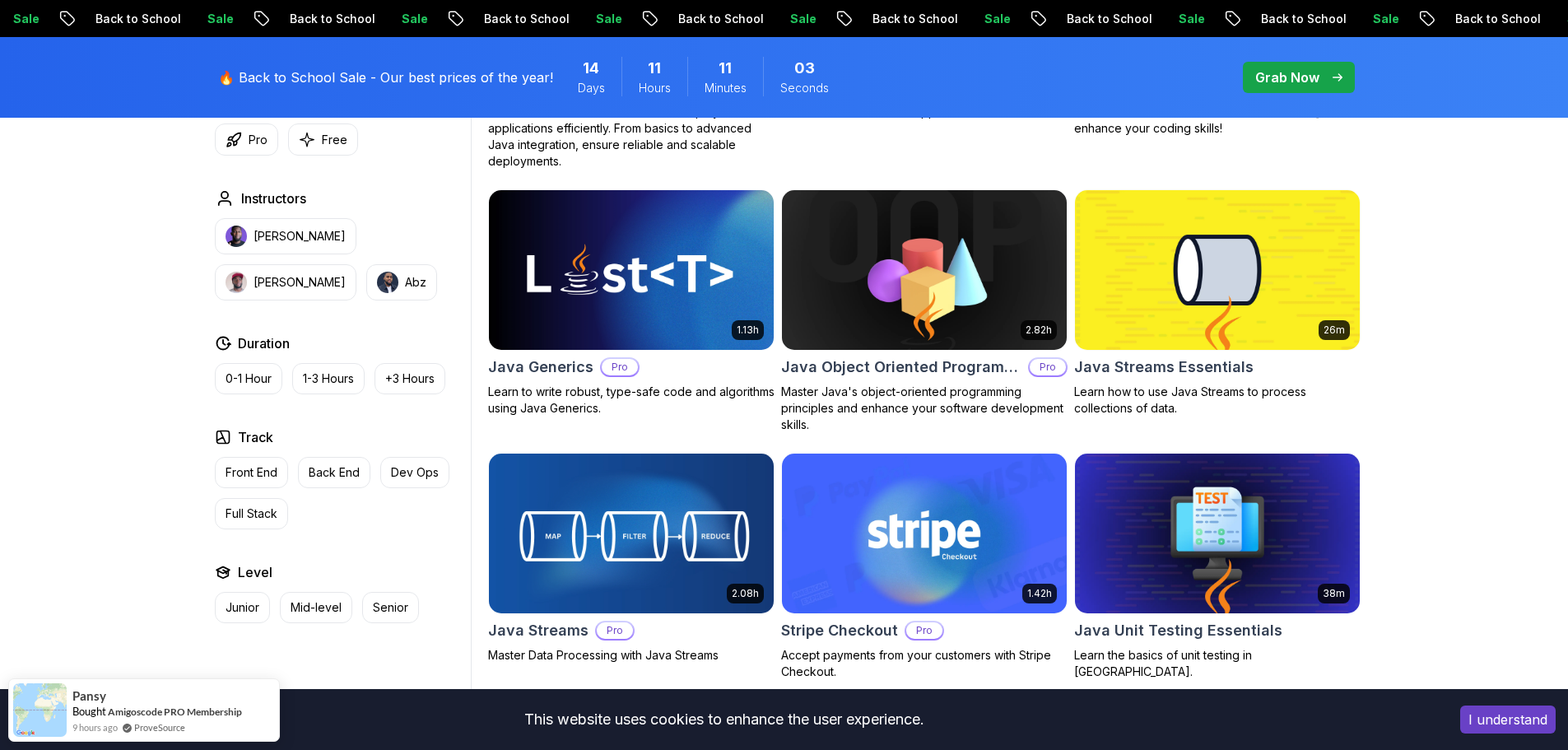
click at [655, 522] on img at bounding box center [631, 532] width 299 height 167
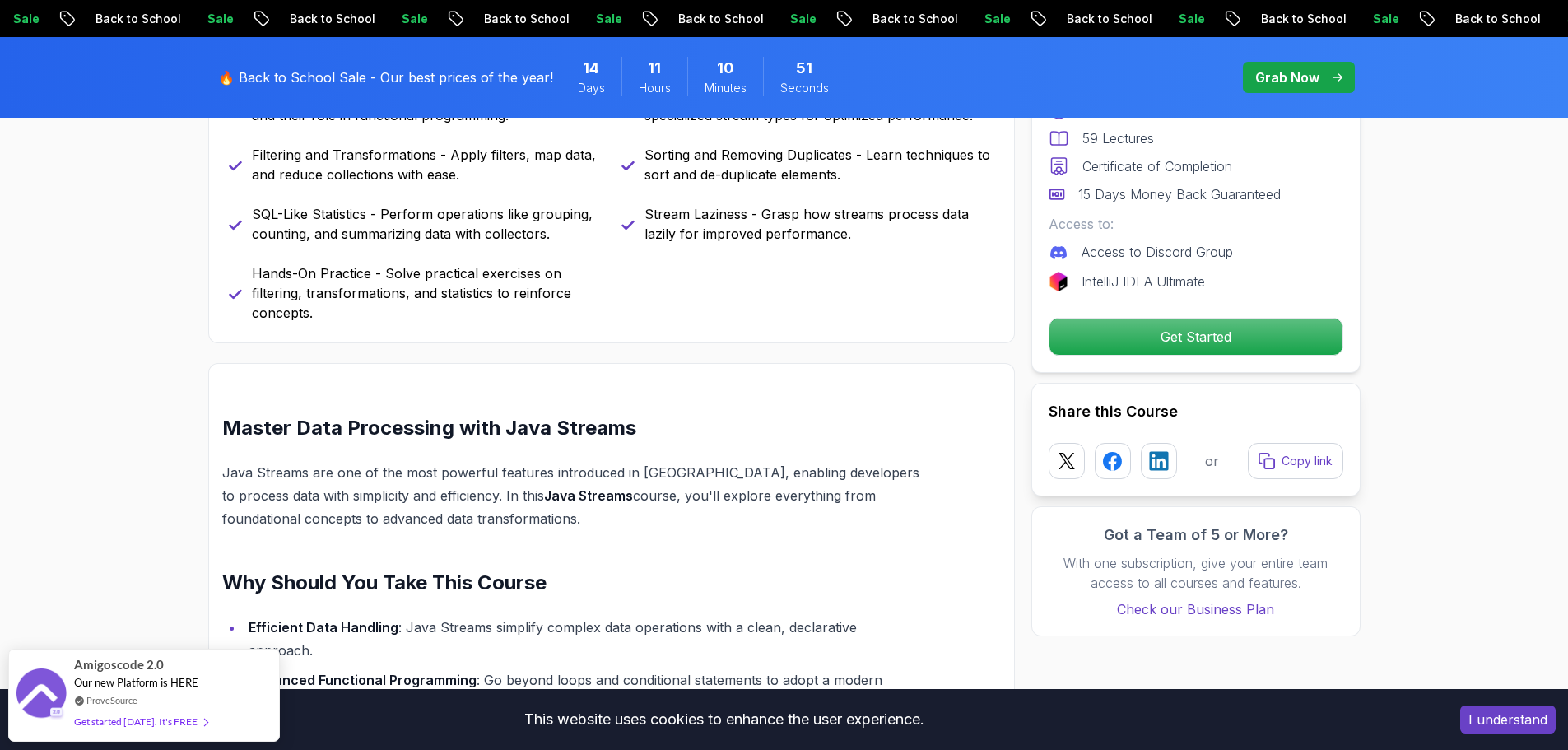
scroll to position [905, 0]
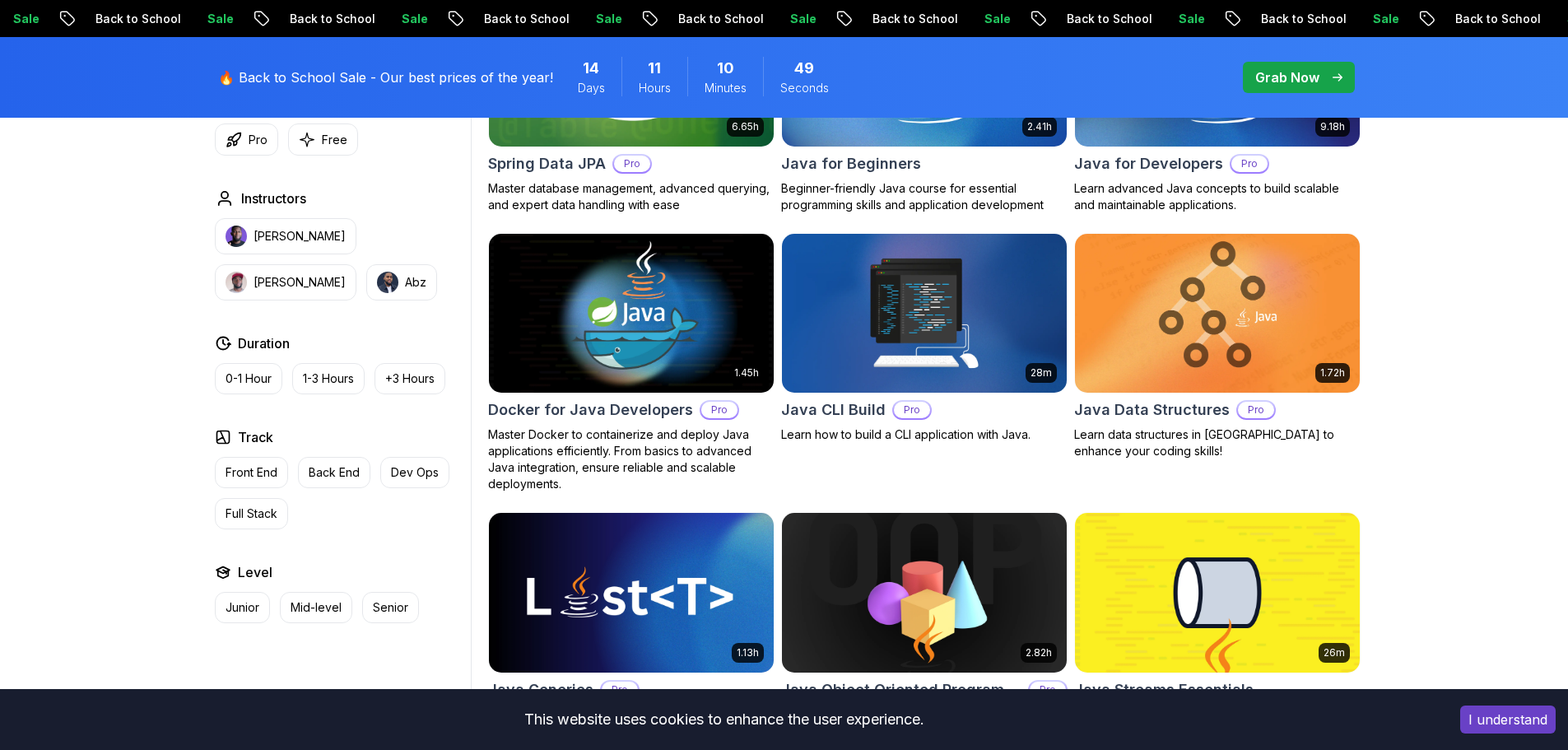
scroll to position [1234, 0]
